Goal: Task Accomplishment & Management: Manage account settings

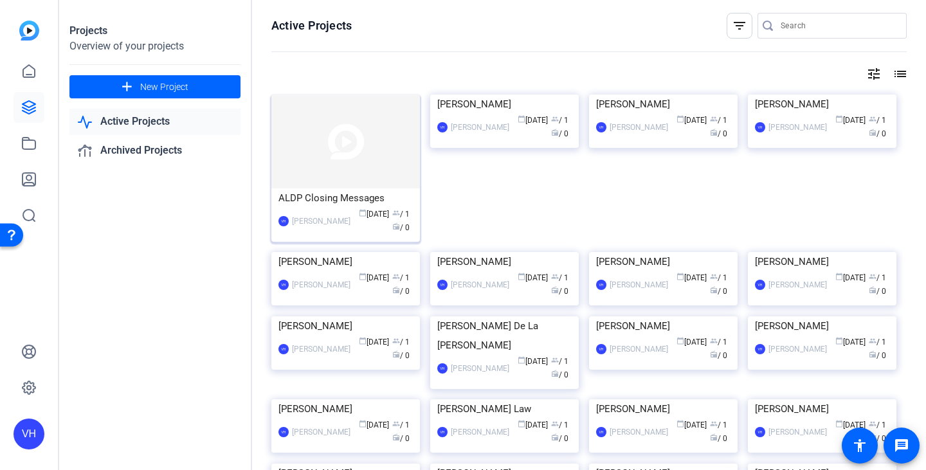
click at [316, 148] on img at bounding box center [345, 142] width 149 height 94
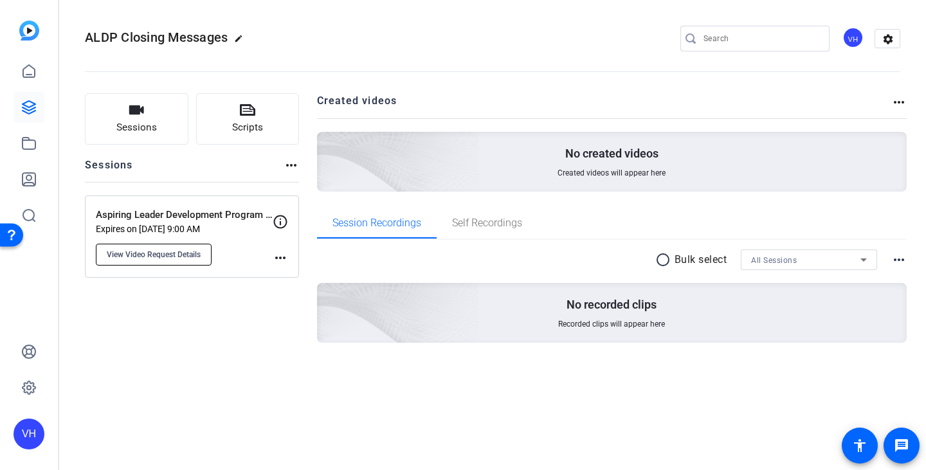
click at [178, 262] on button "View Video Request Details" at bounding box center [154, 255] width 116 height 22
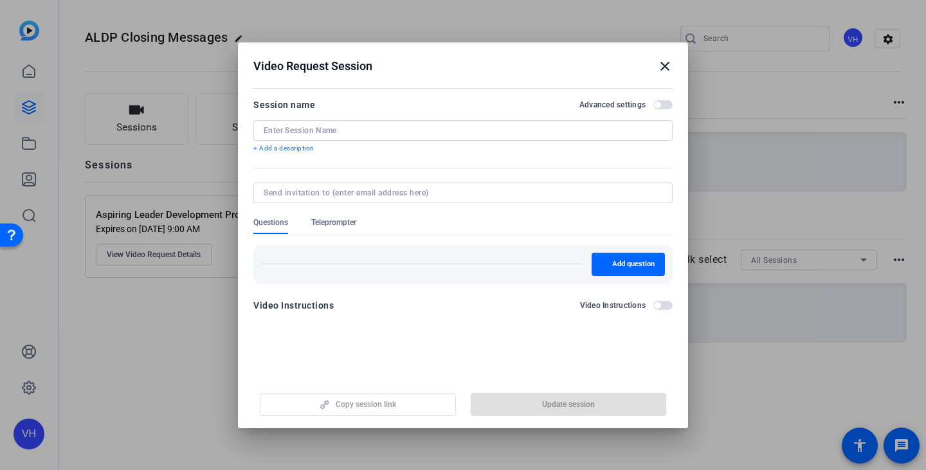
type input "Aspiring Leader Development Program SLT Messages"
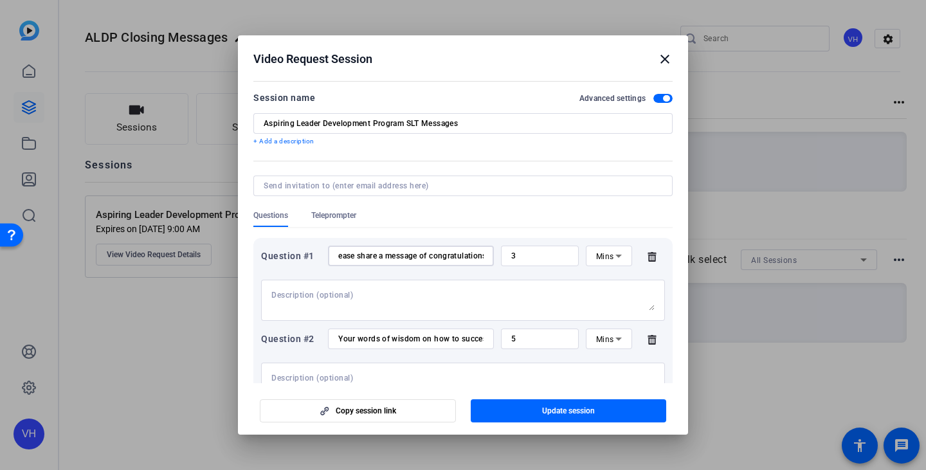
click at [429, 257] on input "ease share a message of congratulations to the ALDP cohort on their completion …" at bounding box center [410, 256] width 145 height 10
drag, startPoint x: 443, startPoint y: 251, endPoint x: 508, endPoint y: 257, distance: 65.1
click at [508, 257] on div "Question #1 ease share a message of congratulations to the ALDP cohort on their…" at bounding box center [463, 256] width 404 height 21
click at [426, 255] on input "ease share a message of congratulations to the ALDP cohort on their completion …" at bounding box center [410, 256] width 145 height 10
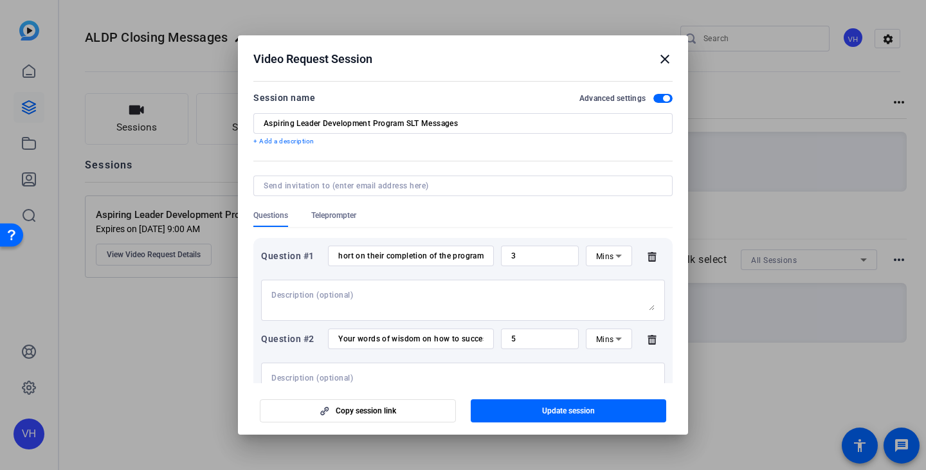
click at [483, 254] on div "ease share a message of congratulations to the ALDP cohort on their completion …" at bounding box center [411, 256] width 166 height 21
click at [475, 254] on input "ease share a message of congratulations to the ALDP cohort on their completion …" at bounding box center [410, 256] width 145 height 10
type input "ease share a message of congratulations to the ALDP cohort on their completion …"
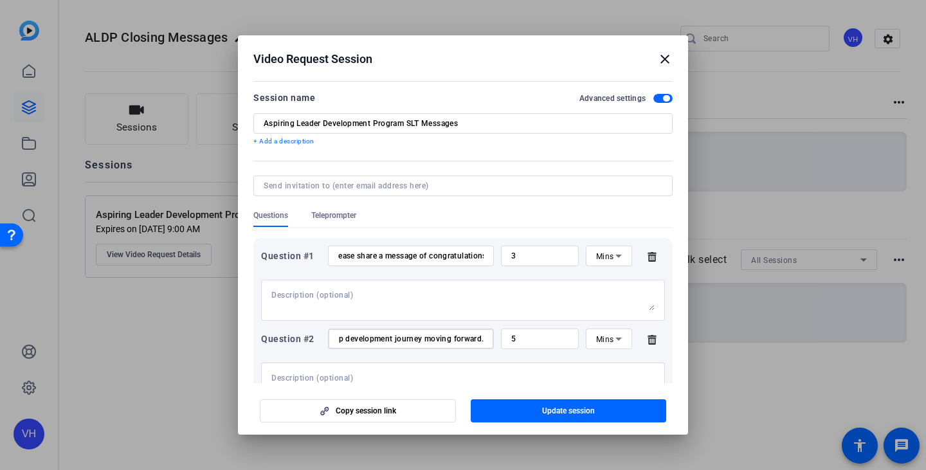
drag, startPoint x: 338, startPoint y: 339, endPoint x: 582, endPoint y: 354, distance: 244.8
click at [582, 354] on div "Question #2 Your words of wisdom on how to successfully take the skills they've…" at bounding box center [463, 366] width 404 height 75
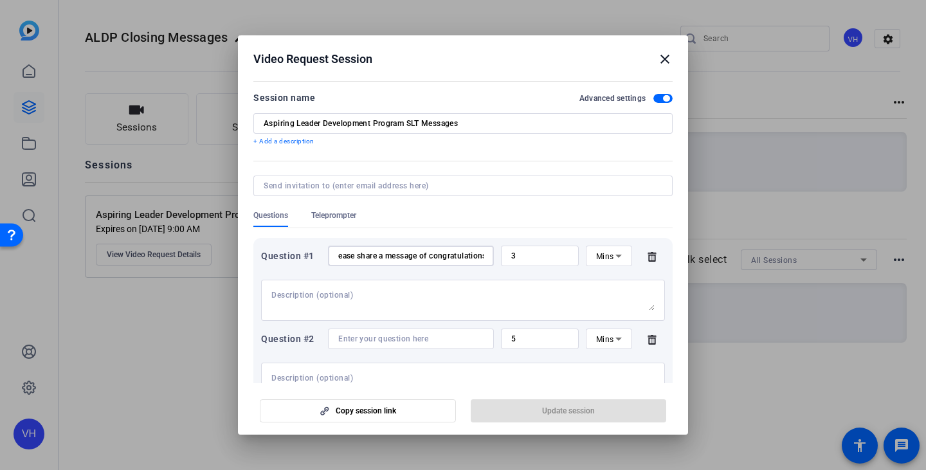
drag, startPoint x: 474, startPoint y: 255, endPoint x: 557, endPoint y: 253, distance: 82.3
click at [557, 253] on div "Question #1 ease share a message of congratulations to the ALDP cohort on their…" at bounding box center [463, 256] width 404 height 21
paste input "Your words of wisdom on how to successfully take the skills they've developed i…"
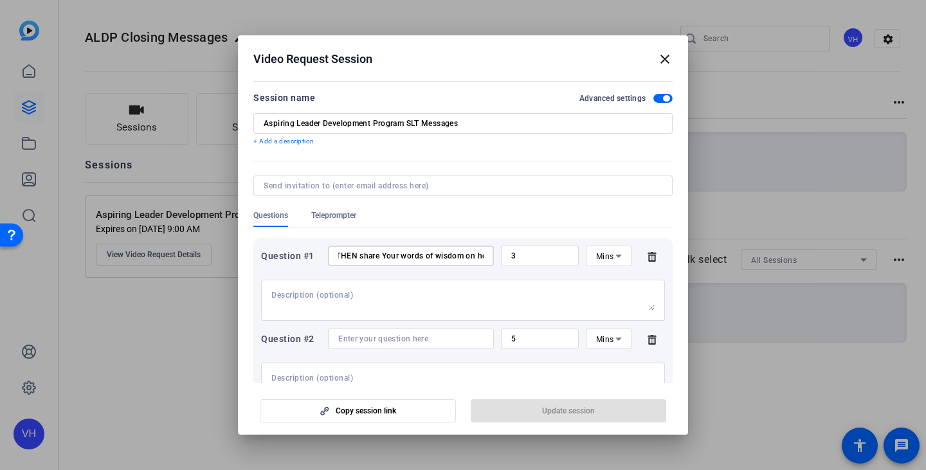
drag, startPoint x: 368, startPoint y: 253, endPoint x: 315, endPoint y: 255, distance: 52.7
click at [315, 255] on div "Question #1 ease share a message of congratulations to the ALDP cohort on their…" at bounding box center [463, 256] width 404 height 21
click at [373, 255] on input "ease share a message of congratulations to the ALDP cohort on their completion …" at bounding box center [410, 256] width 145 height 10
click at [423, 253] on input "ease share a message of congratulations to the ALDP cohort on their completion …" at bounding box center [410, 256] width 145 height 10
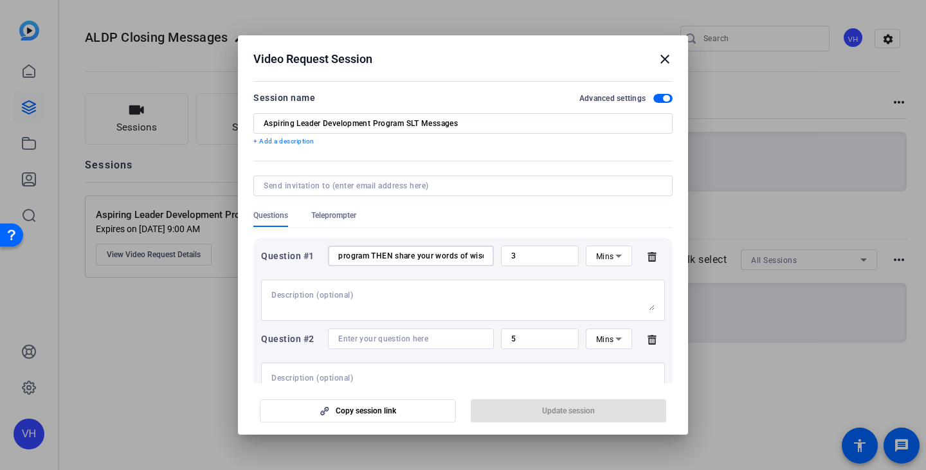
type input "ease share a message of congratulations to the ALDP cohort on their completion …"
click at [514, 305] on textarea at bounding box center [462, 300] width 383 height 21
click at [644, 345] on div "Question #2 5 Mins" at bounding box center [463, 339] width 404 height 21
click at [647, 343] on icon at bounding box center [652, 339] width 26 height 10
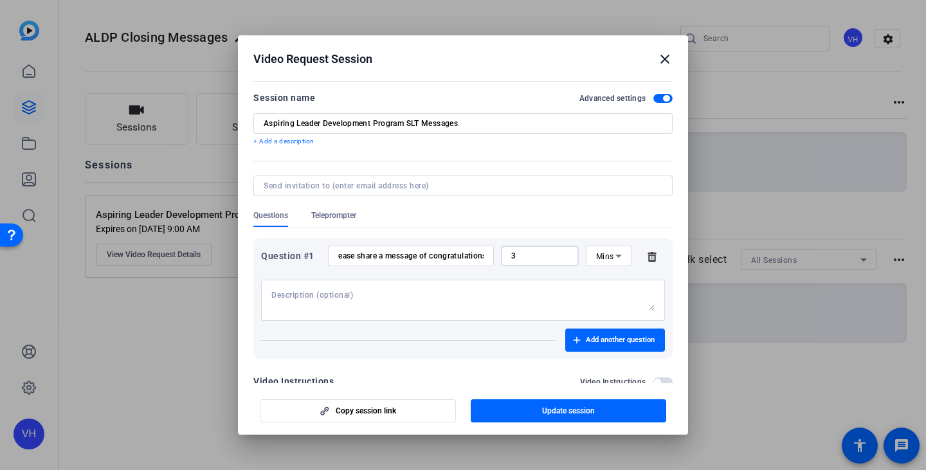
click at [518, 253] on input "3" at bounding box center [539, 256] width 57 height 10
drag, startPoint x: 516, startPoint y: 253, endPoint x: 469, endPoint y: 249, distance: 47.8
click at [469, 249] on div "Question #1 ease share a message of congratulations to the ALDP cohort on their…" at bounding box center [463, 256] width 404 height 21
type input "5"
click at [533, 291] on textarea at bounding box center [462, 300] width 383 height 21
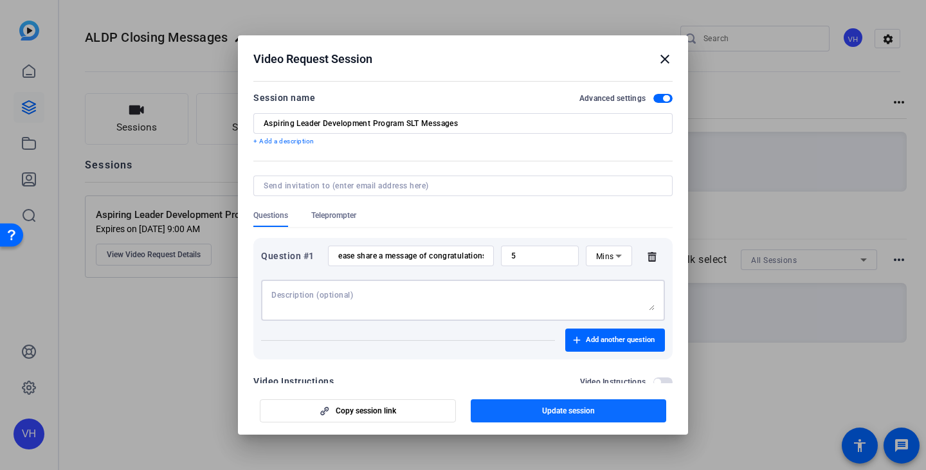
click at [586, 409] on span "Update session" at bounding box center [568, 411] width 53 height 10
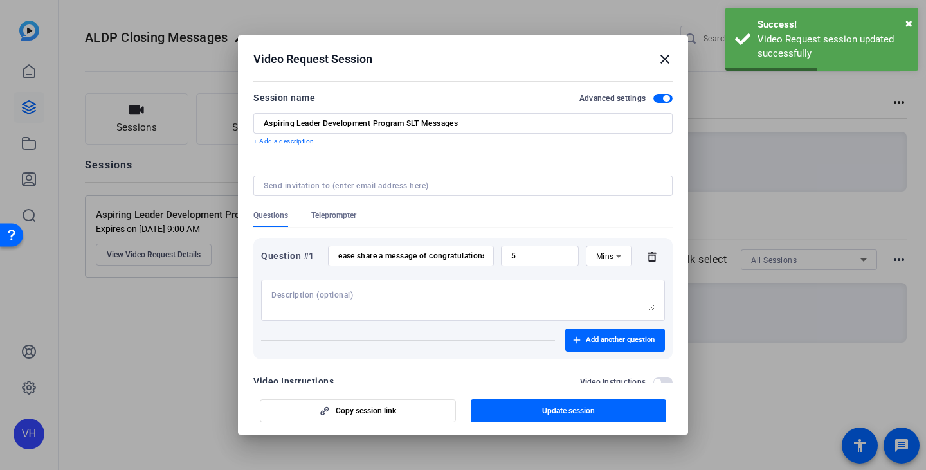
click at [664, 61] on mat-icon "close" at bounding box center [664, 58] width 15 height 15
